Goal: Navigation & Orientation: Find specific page/section

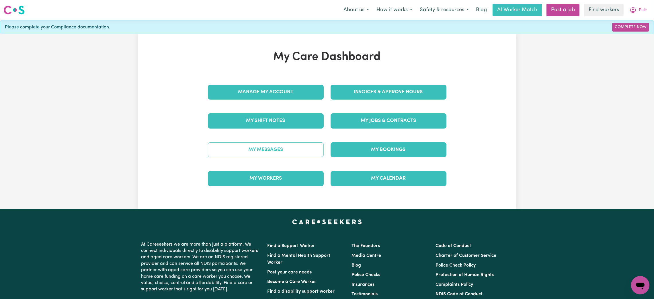
click at [252, 155] on link "My Messages" at bounding box center [266, 149] width 116 height 15
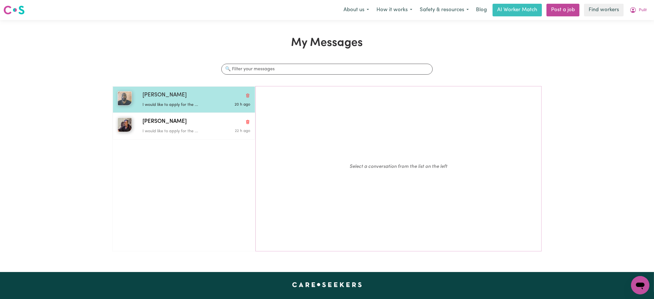
click at [151, 101] on div "I would like to apply for the ..." at bounding box center [179, 104] width 72 height 9
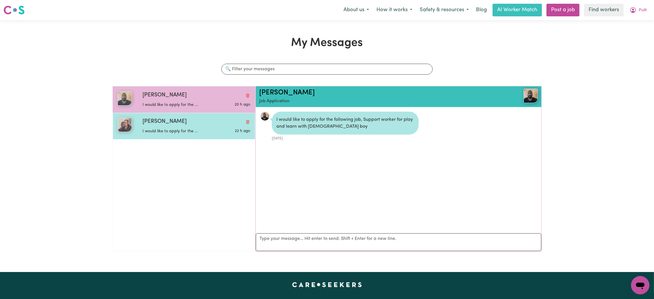
scroll to position [3, 0]
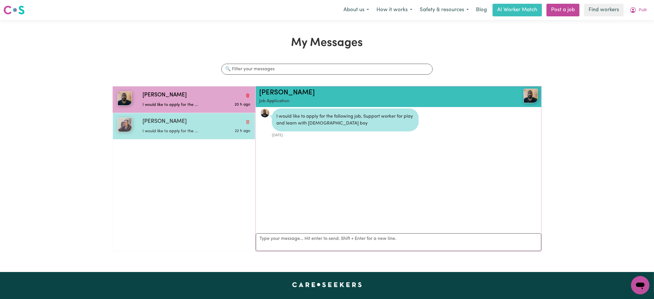
click at [157, 123] on span "[PERSON_NAME]" at bounding box center [165, 122] width 44 height 8
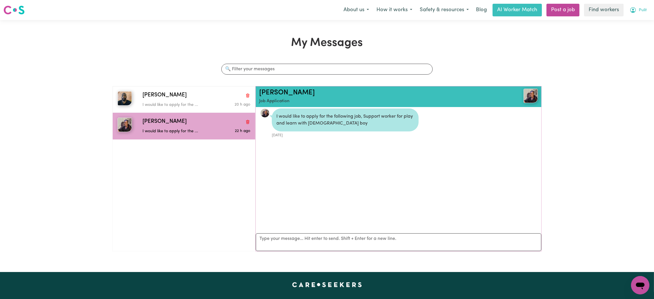
click at [638, 13] on button "Pulit" at bounding box center [638, 10] width 25 height 12
click at [636, 27] on link "My Dashboard" at bounding box center [627, 22] width 45 height 11
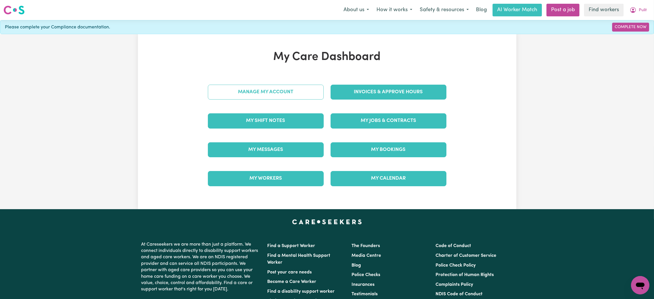
click at [237, 90] on link "Manage My Account" at bounding box center [266, 92] width 116 height 15
